Goal: Task Accomplishment & Management: Use online tool/utility

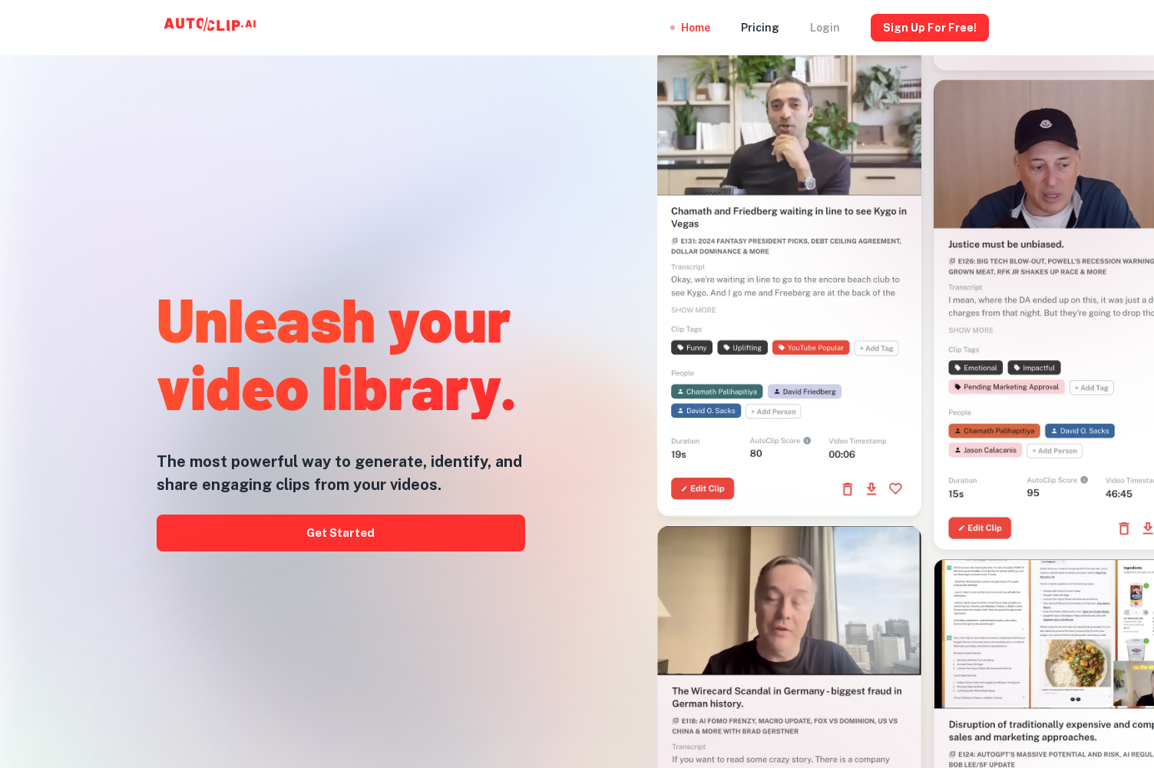
click at [831, 33] on div "Login" at bounding box center [825, 27] width 30 height 55
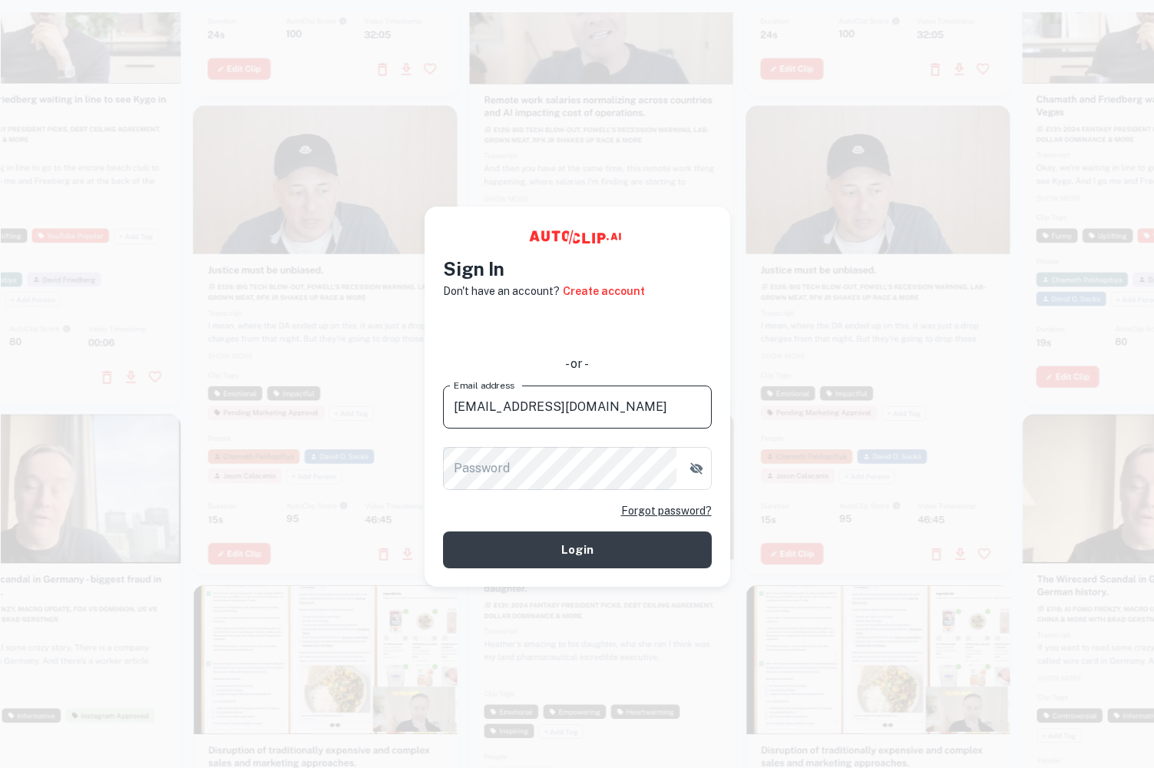
type input "fittsr@christchurchcharlotte.org"
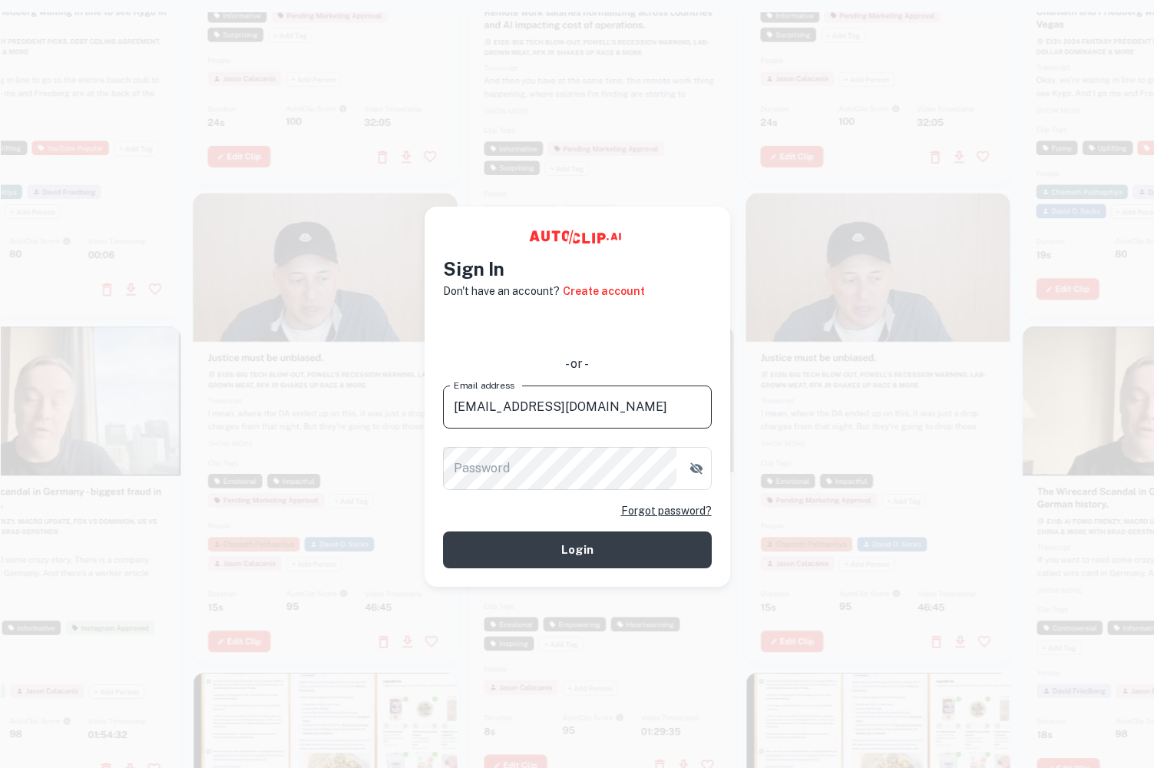
drag, startPoint x: 669, startPoint y: 408, endPoint x: 232, endPoint y: 406, distance: 437.5
click at [232, 406] on main "Sign In Don't have an account? Create account - or - Email address [EMAIL_ADDRE…" at bounding box center [577, 396] width 1154 height 768
paste input "communications"
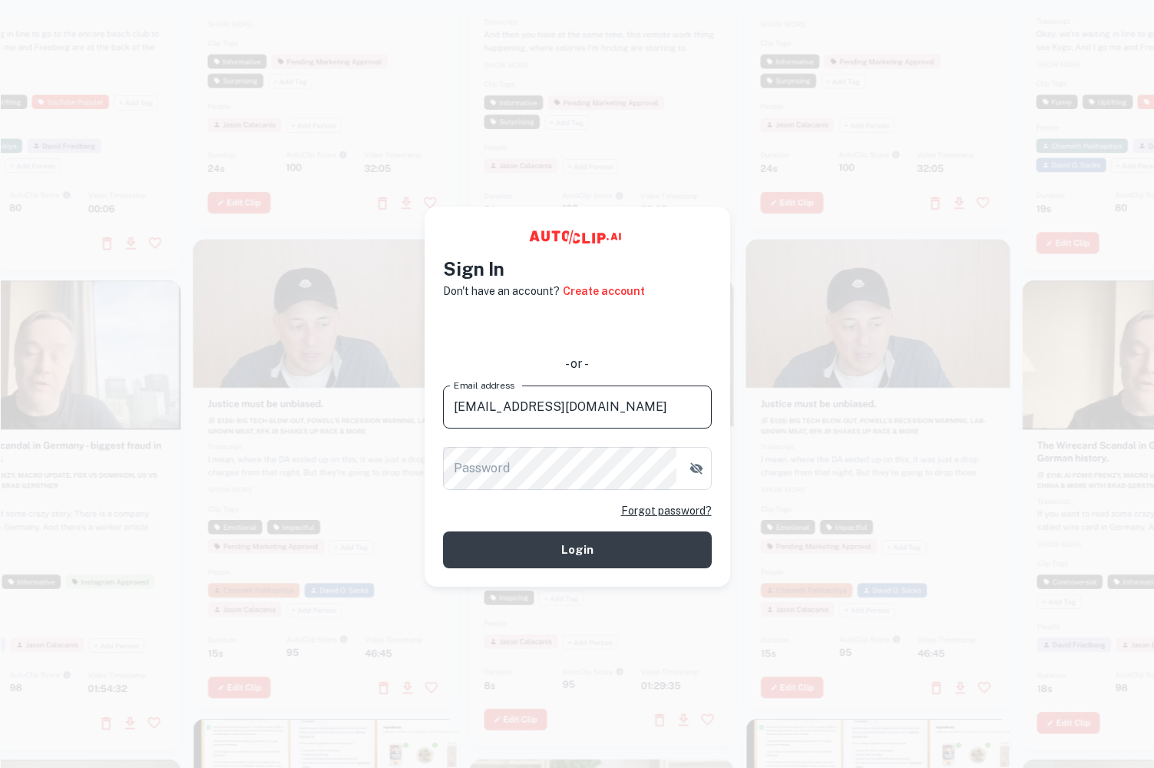
type input "[EMAIL_ADDRESS][DOMAIN_NAME]"
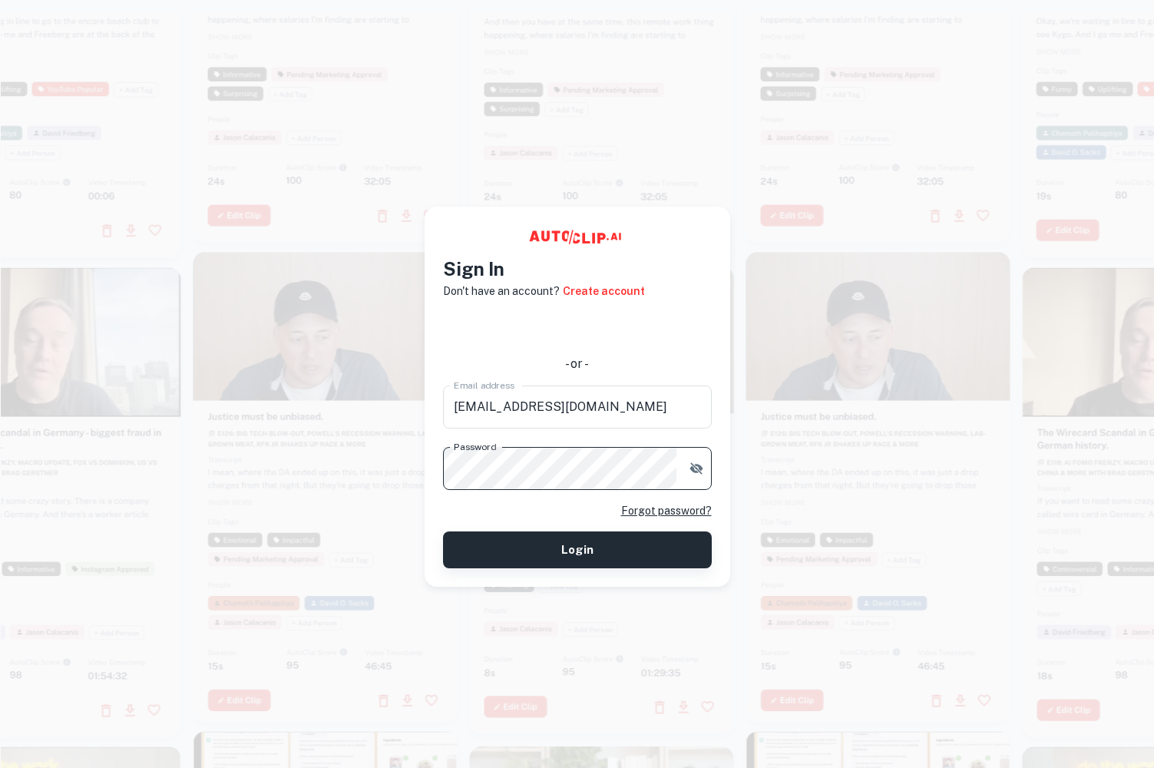
click at [590, 550] on button "Login" at bounding box center [577, 549] width 269 height 37
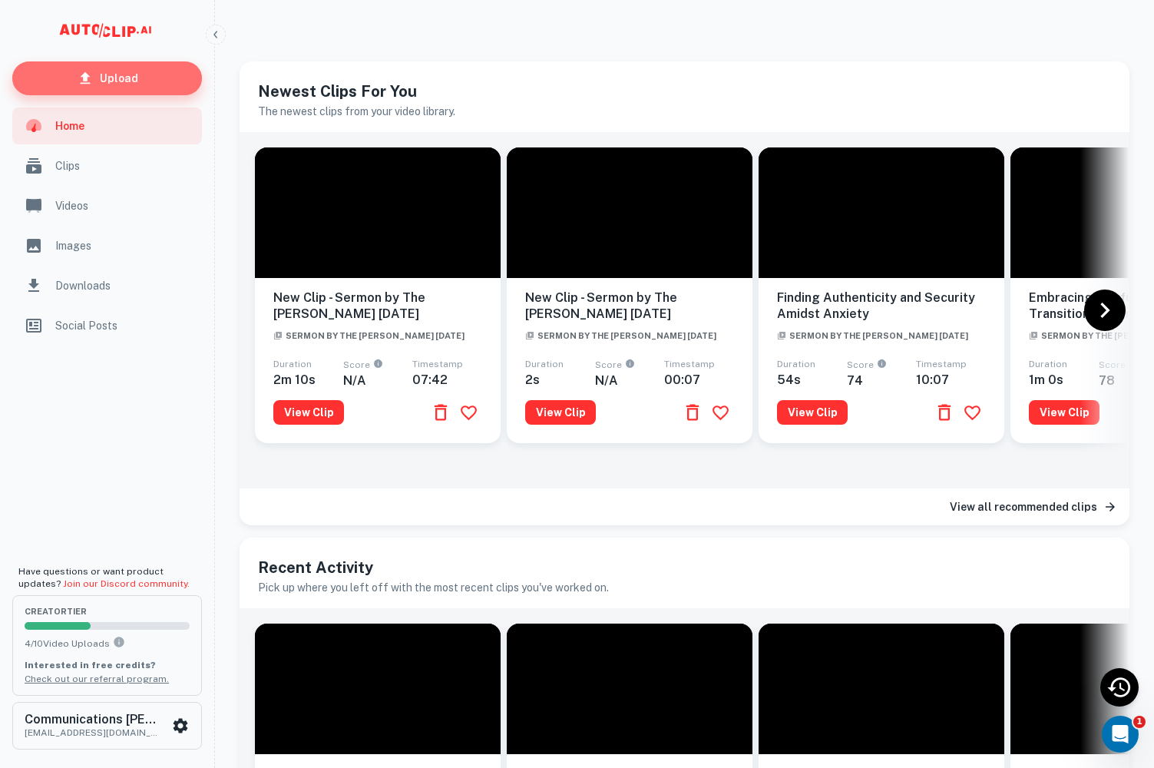
click at [108, 74] on p "Upload" at bounding box center [119, 78] width 38 height 17
